Goal: Navigation & Orientation: Find specific page/section

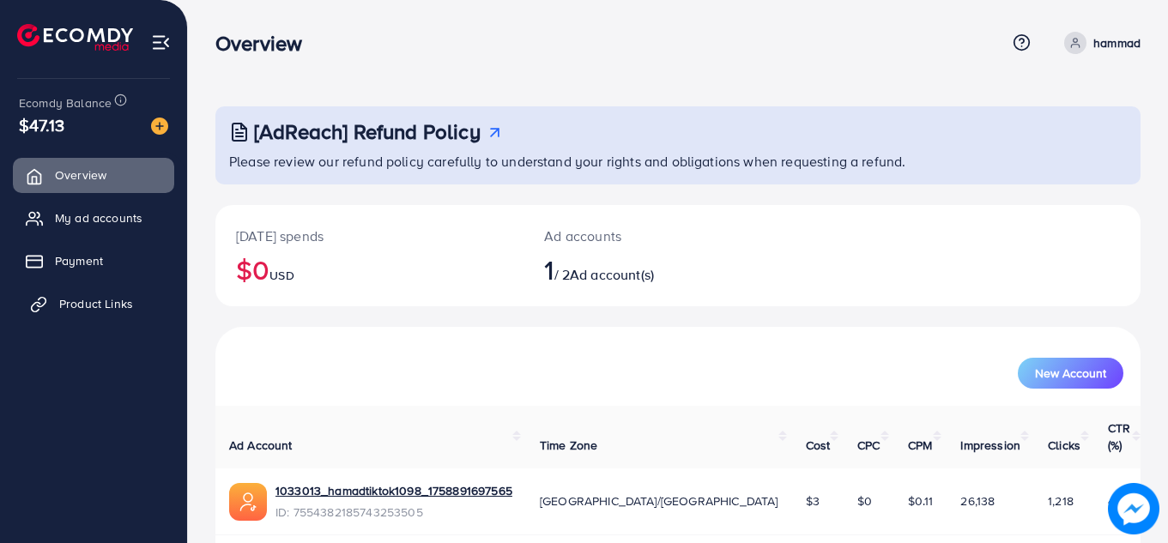
click at [117, 299] on span "Product Links" at bounding box center [96, 303] width 74 height 17
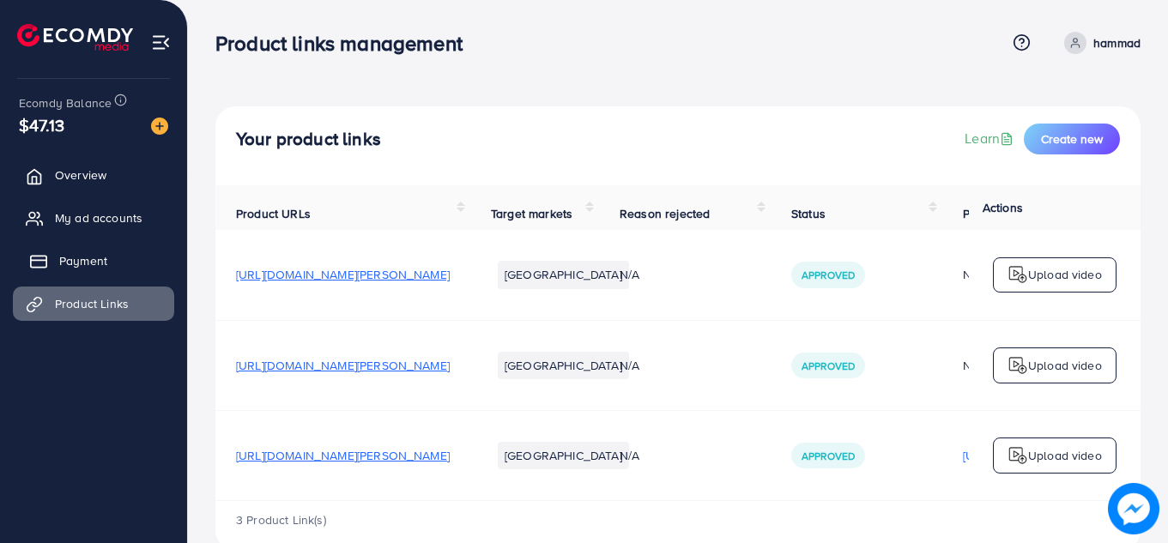
click at [99, 266] on span "Payment" at bounding box center [83, 260] width 48 height 17
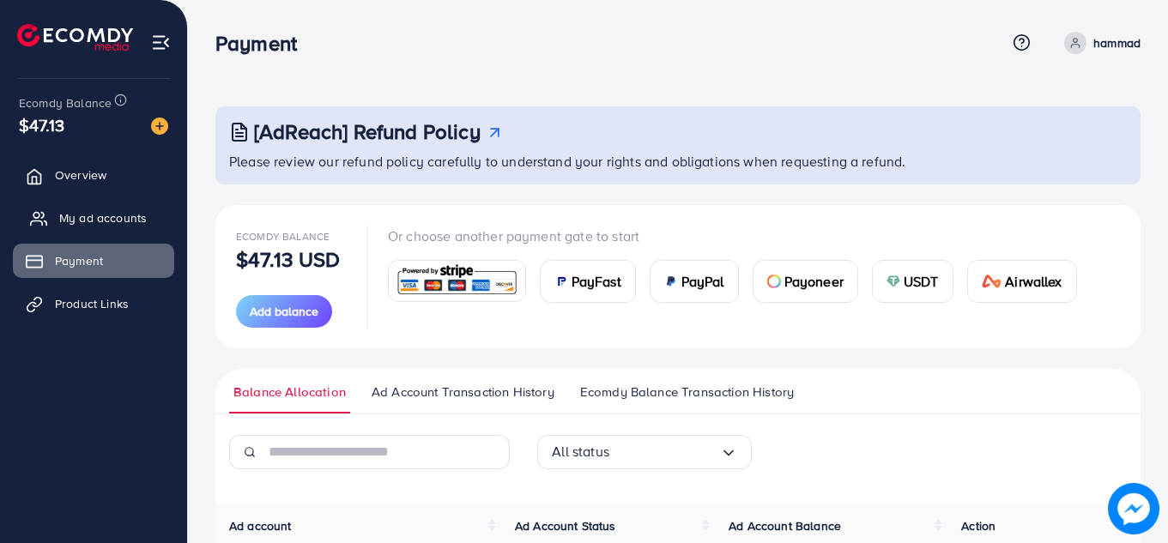
click at [118, 213] on span "My ad accounts" at bounding box center [103, 217] width 88 height 17
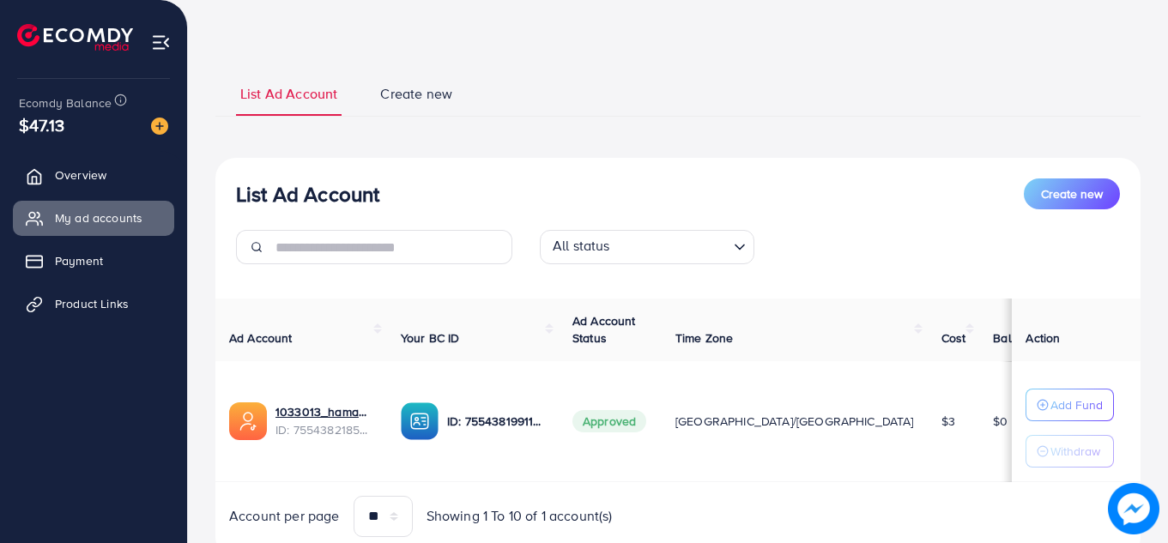
scroll to position [86, 0]
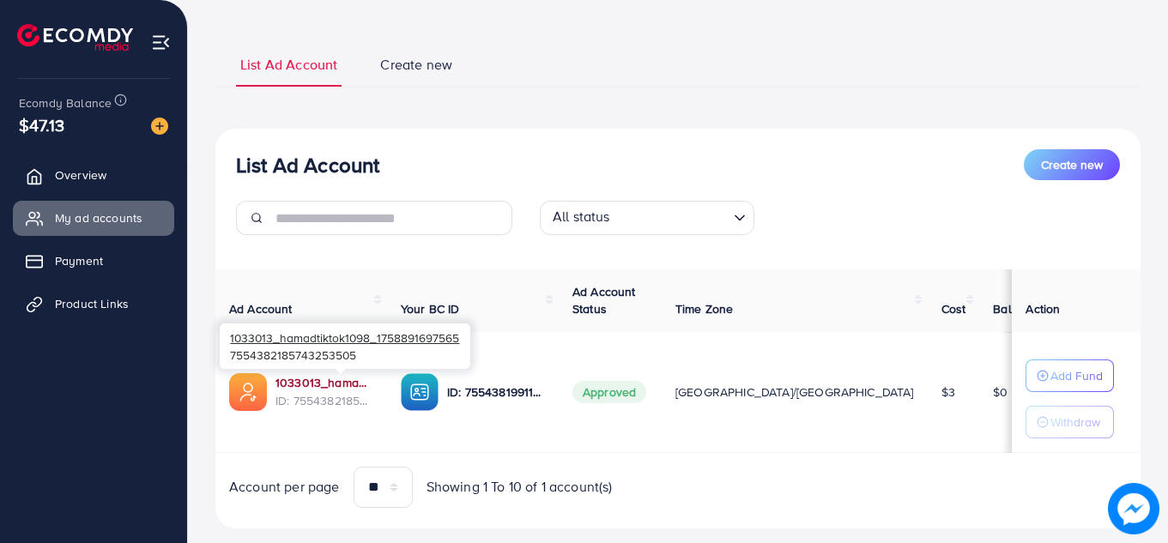
click at [282, 383] on link "1033013_hamadtiktok1098_1758891697565" at bounding box center [324, 382] width 98 height 17
